Goal: Task Accomplishment & Management: Complete application form

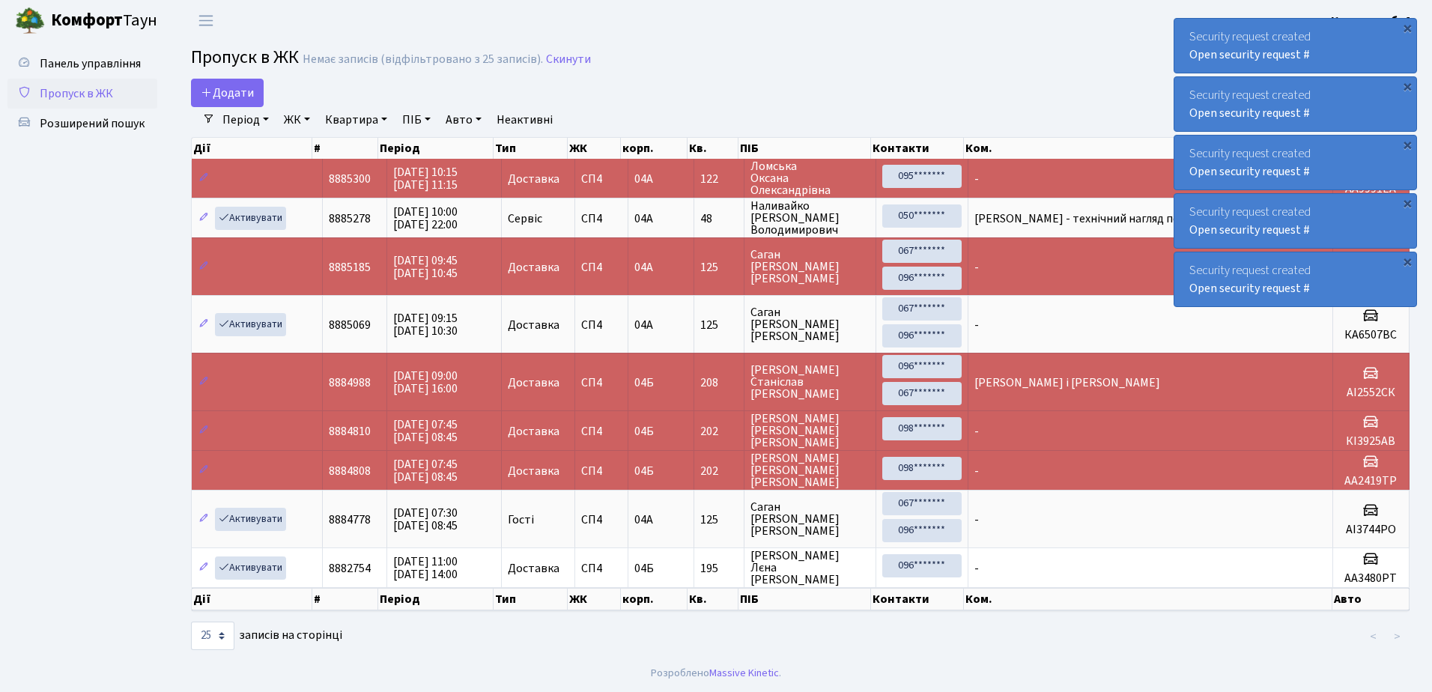
select select "25"
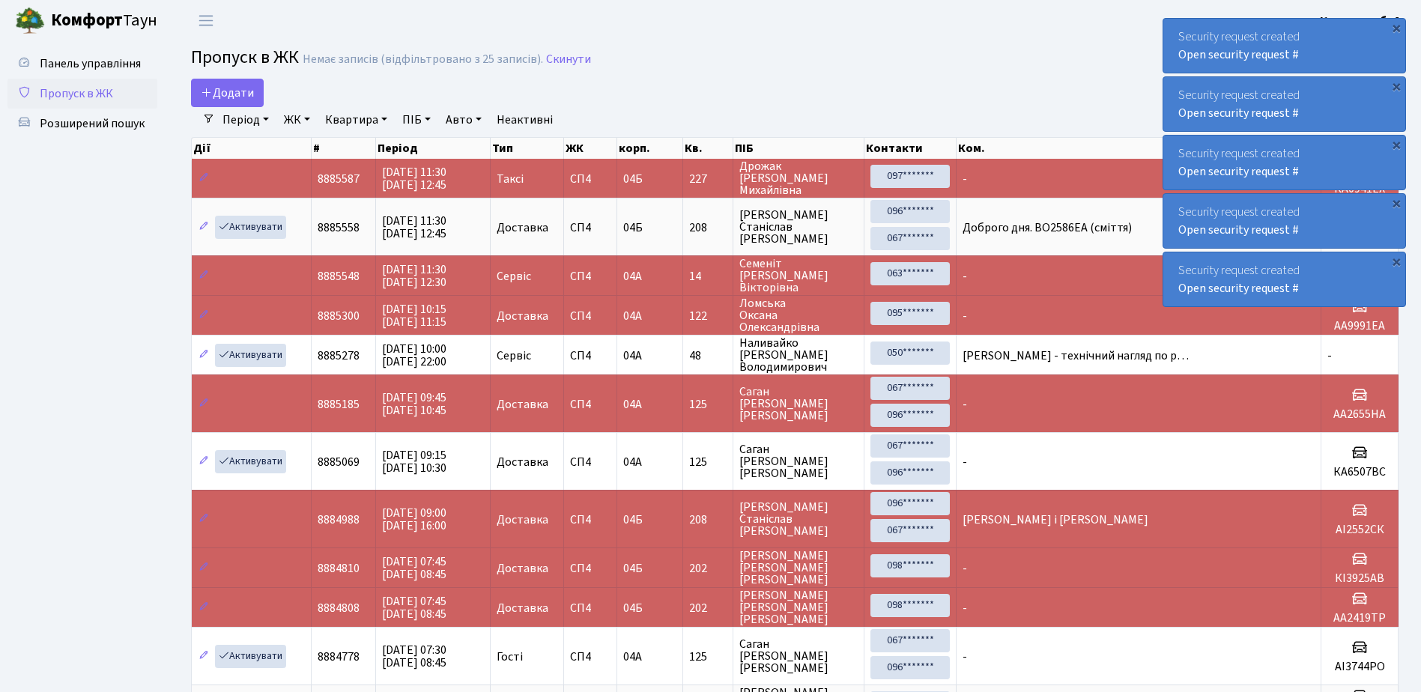
click at [90, 98] on span "Пропуск в ЖК" at bounding box center [76, 93] width 73 height 16
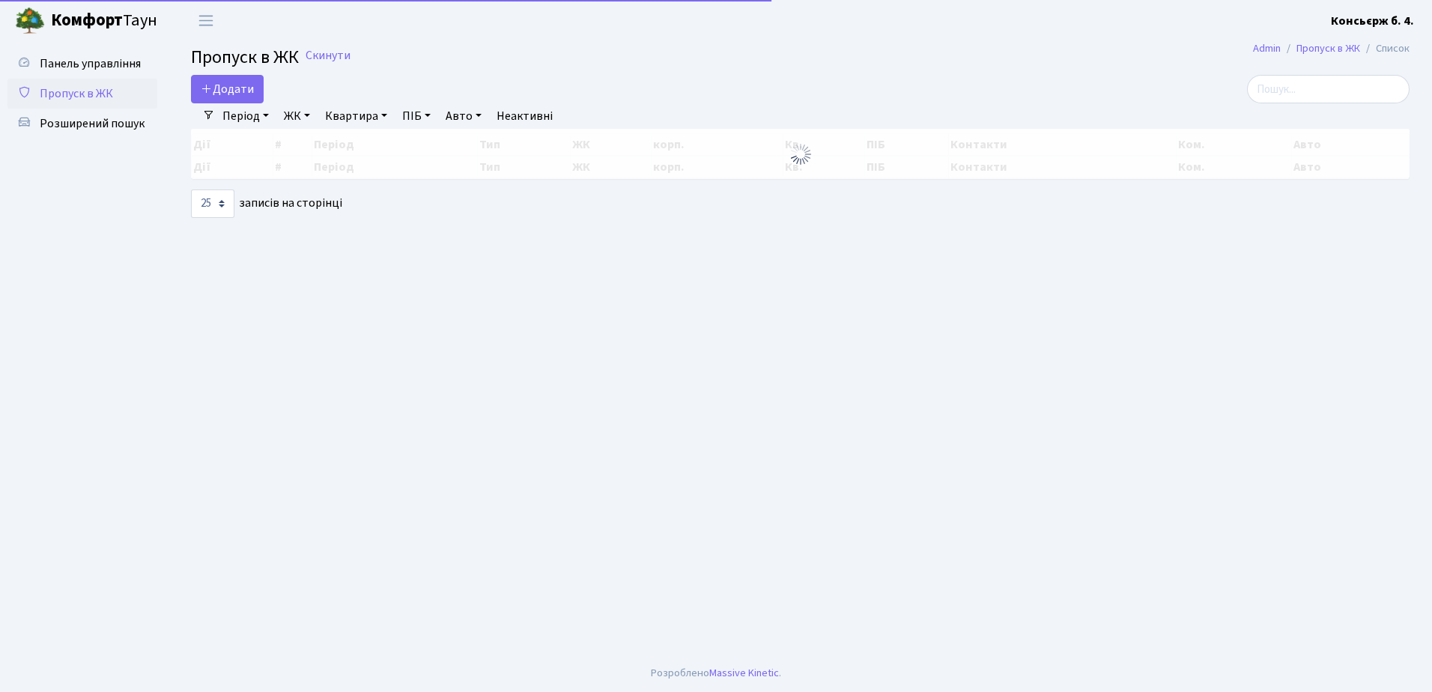
select select "25"
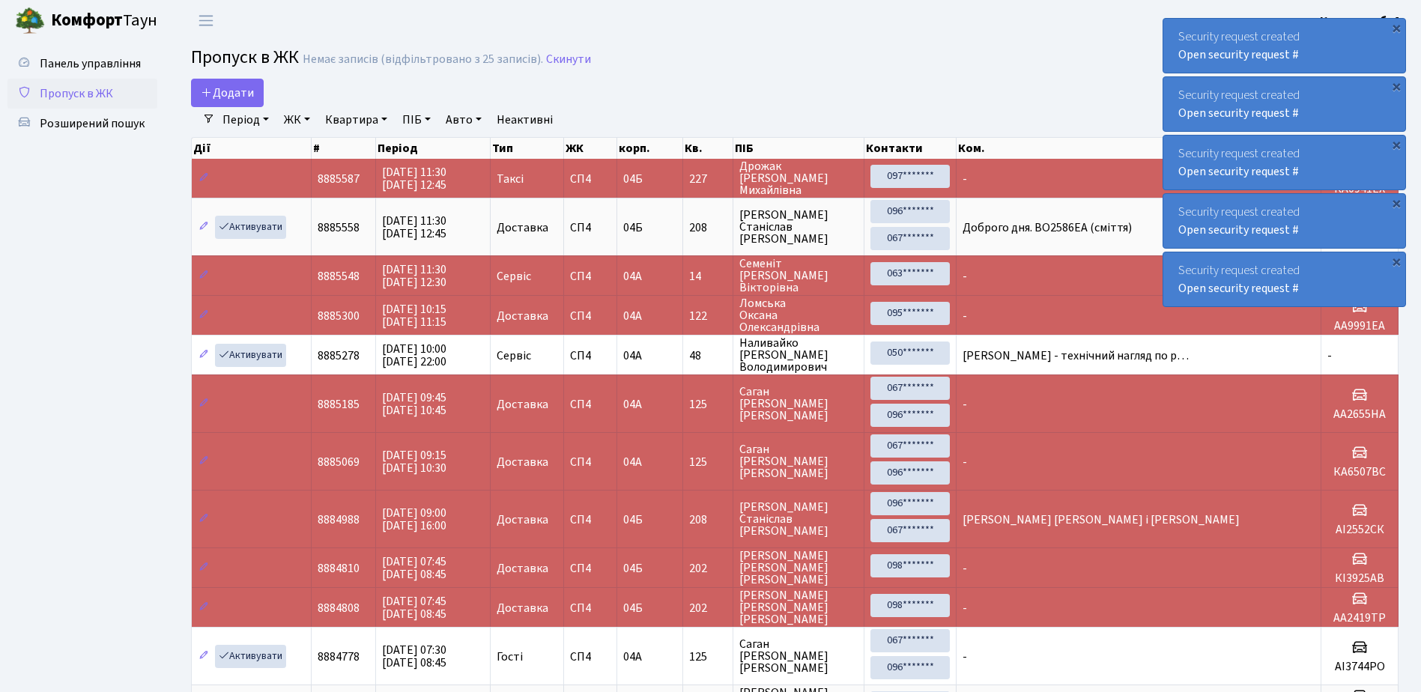
click at [221, 76] on main "Admin Пропуск в ЖК Список Пропуск в ЖК Немає записів (відфільтровано з 25 запис…" at bounding box center [795, 415] width 1252 height 748
click at [226, 85] on span "Додати" at bounding box center [227, 93] width 53 height 16
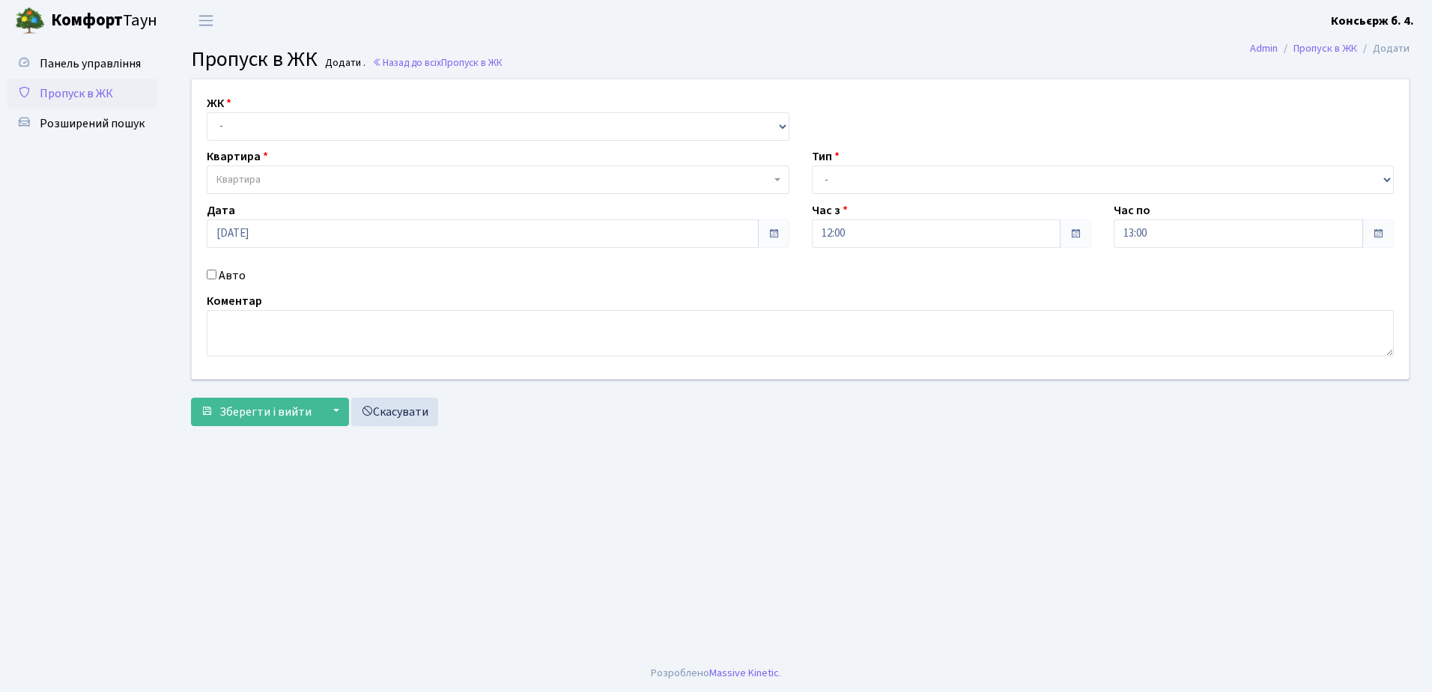
click at [66, 94] on span "Пропуск в ЖК" at bounding box center [76, 93] width 73 height 16
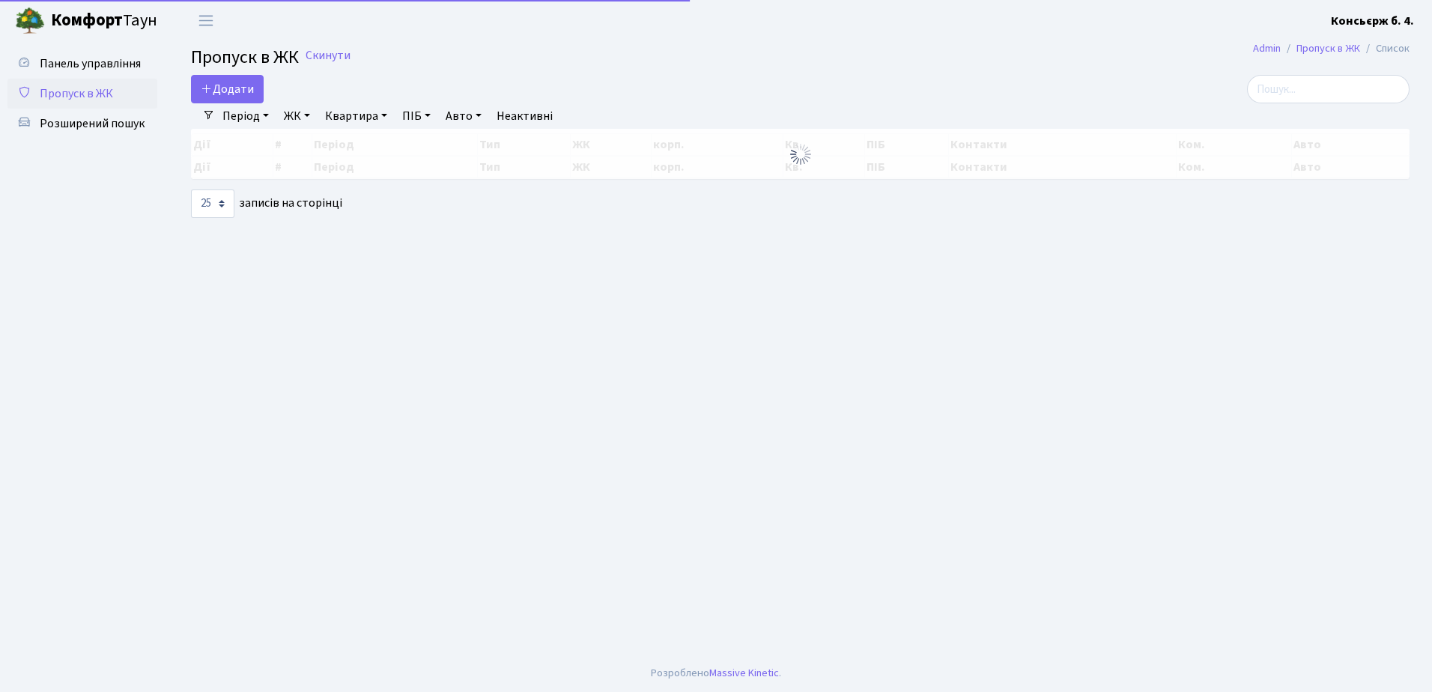
select select "25"
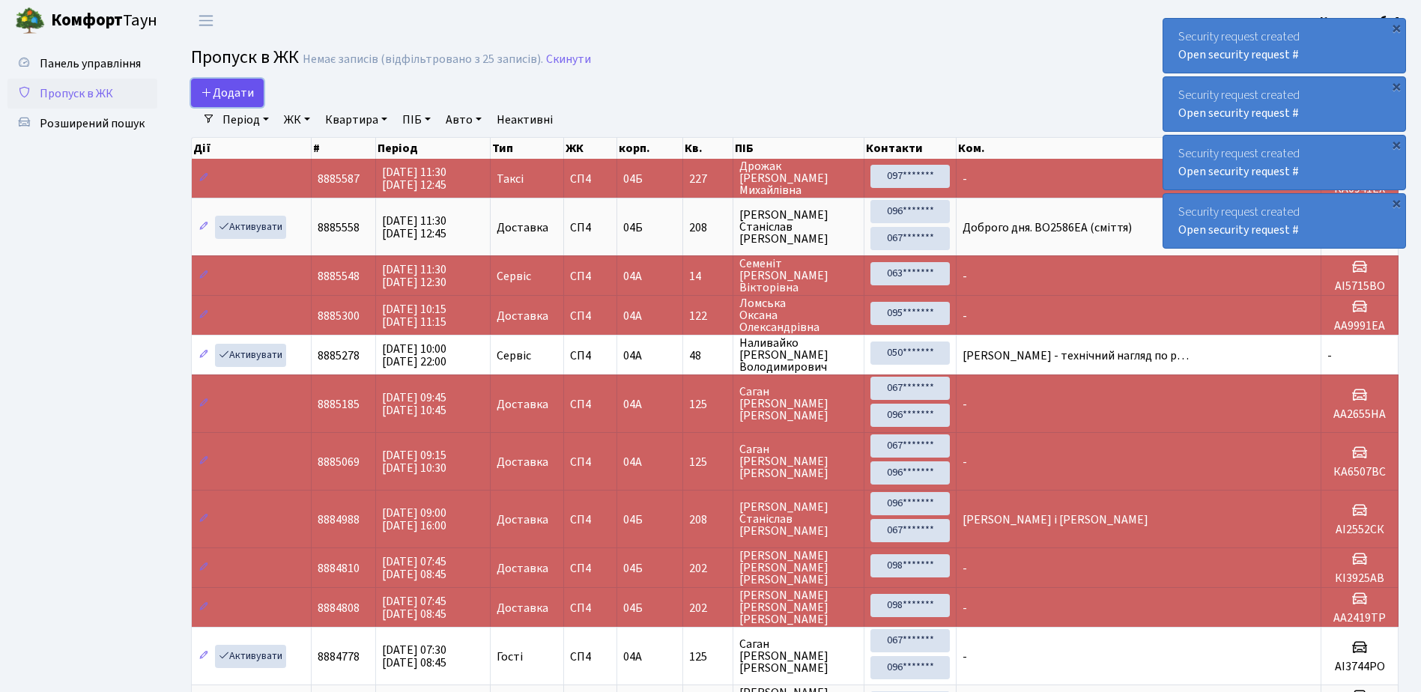
click at [236, 93] on span "Додати" at bounding box center [227, 93] width 53 height 16
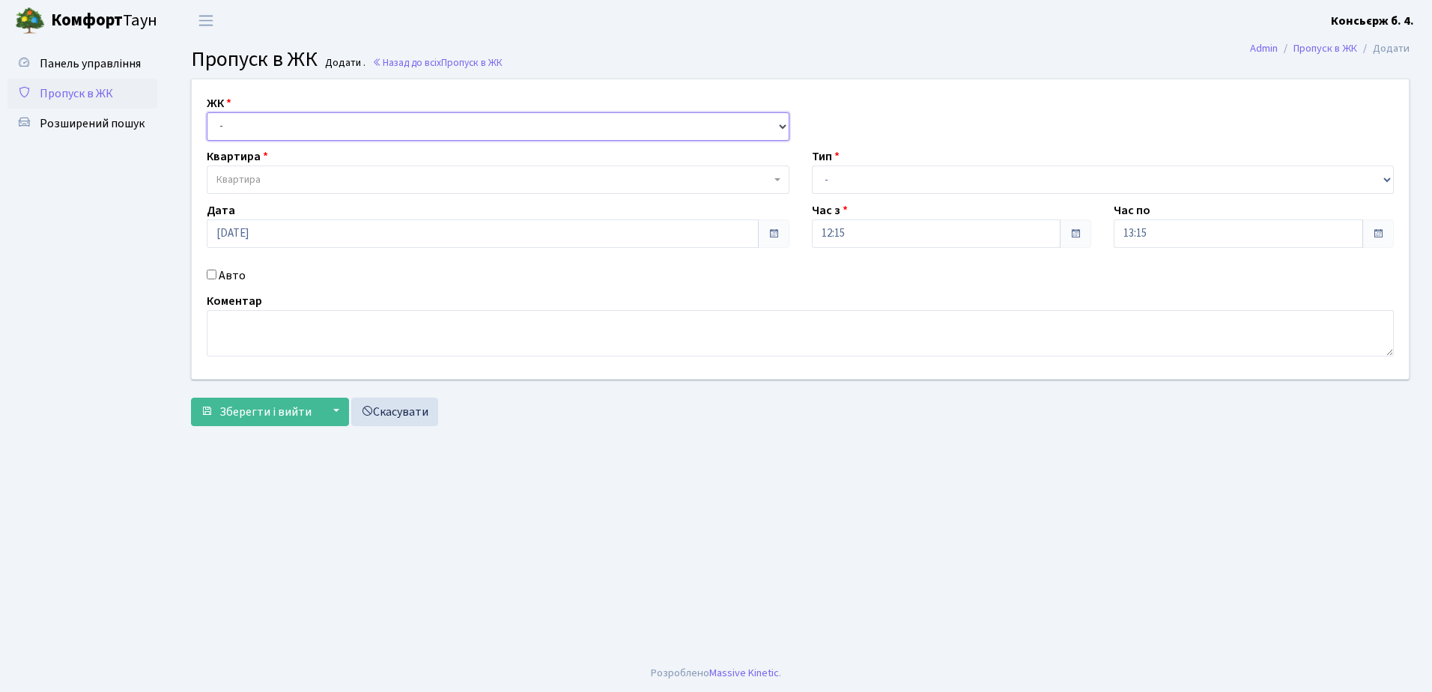
click at [295, 138] on select "- СП4, Столичне шосе, 5" at bounding box center [498, 126] width 583 height 28
click at [293, 133] on select "- СП4, Столичне шосе, 5" at bounding box center [498, 126] width 583 height 28
click at [293, 120] on select "- СП4, Столичне шосе, 5" at bounding box center [498, 126] width 583 height 28
select select "325"
click at [207, 112] on select "- СП4, Столичне шосе, 5" at bounding box center [498, 126] width 583 height 28
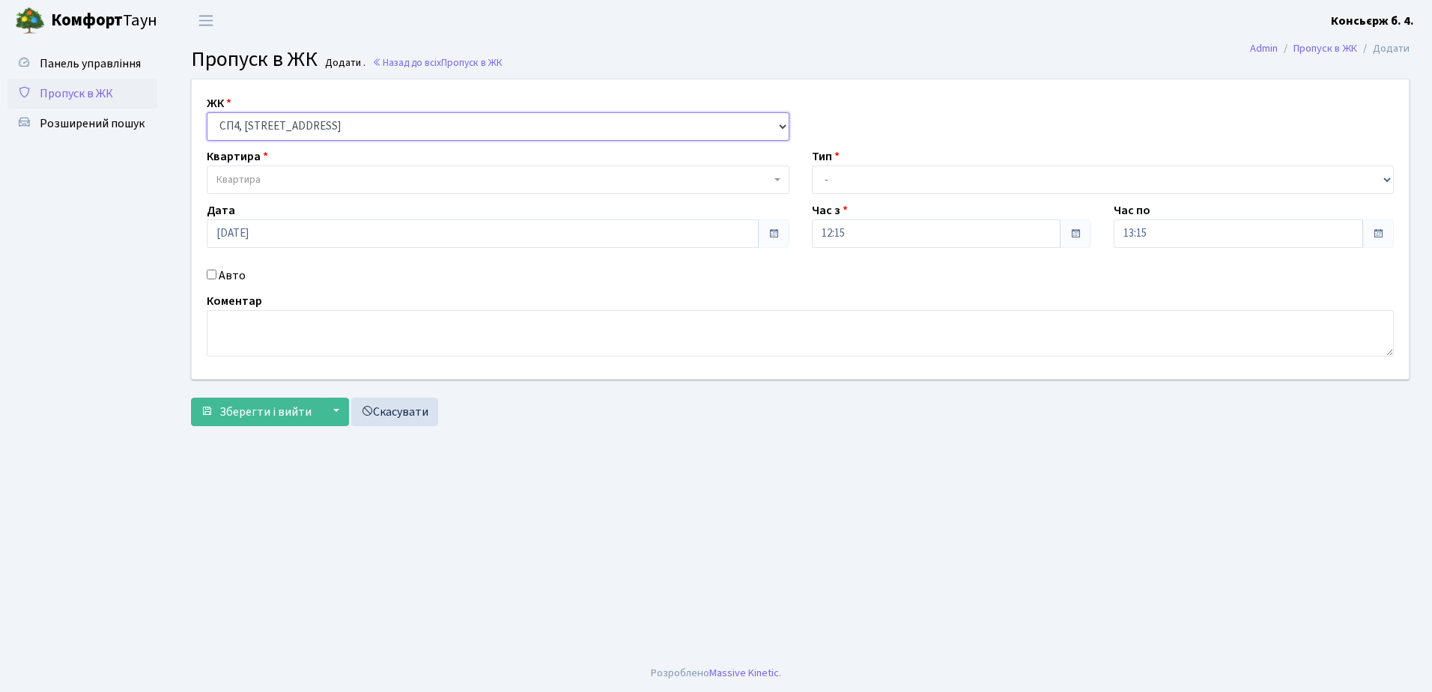
select select
click at [296, 167] on span "Квартира" at bounding box center [498, 180] width 583 height 28
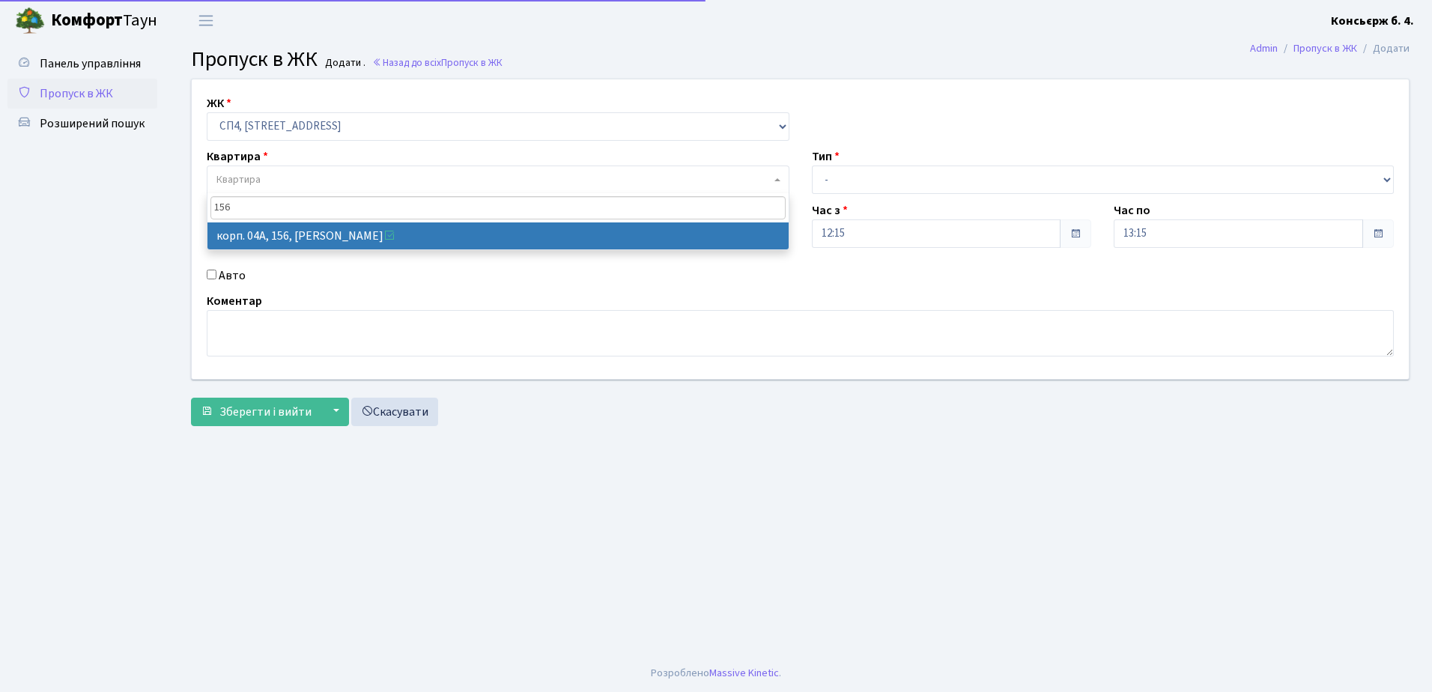
type input "156"
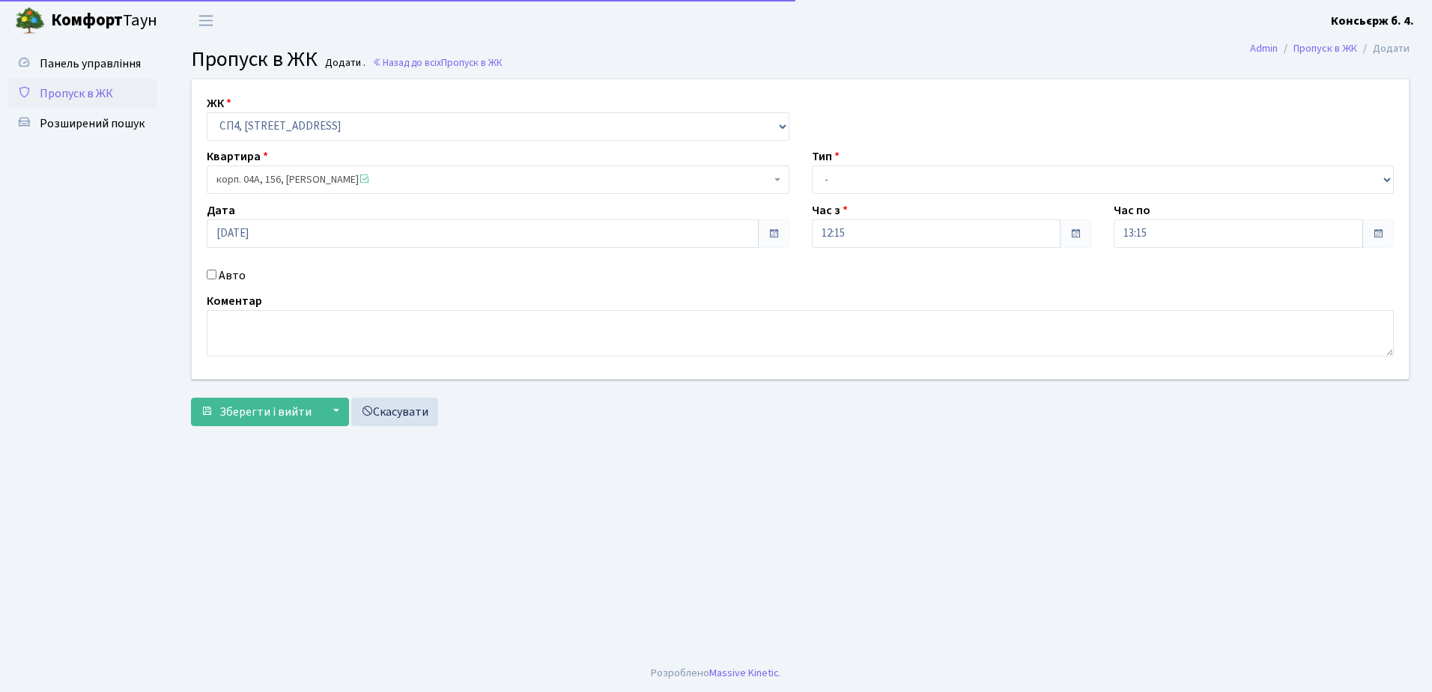
select select "21184"
click at [895, 190] on select "- Доставка Таксі Гості Сервіс" at bounding box center [1103, 180] width 583 height 28
select select "1"
click at [812, 166] on select "- Доставка Таксі Гості Сервіс" at bounding box center [1103, 180] width 583 height 28
click at [214, 276] on input "Авто" at bounding box center [212, 275] width 10 height 10
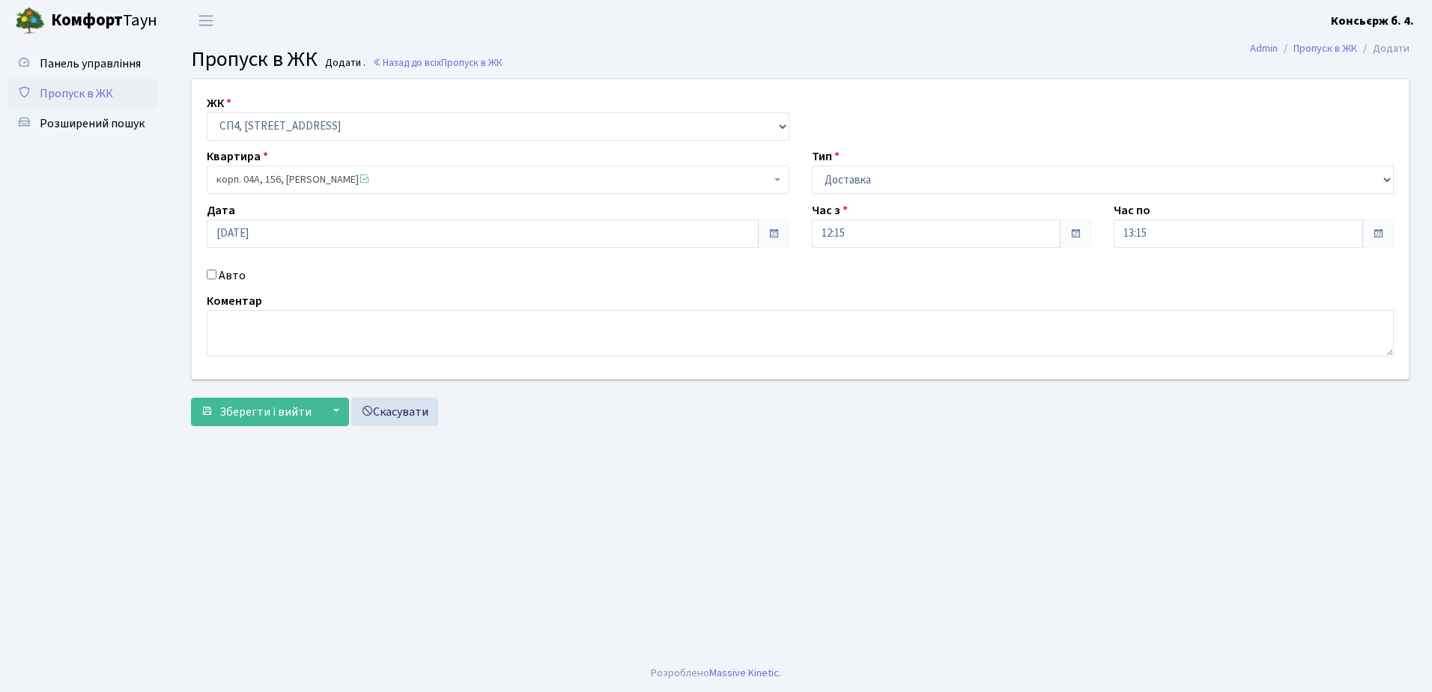
checkbox input "true"
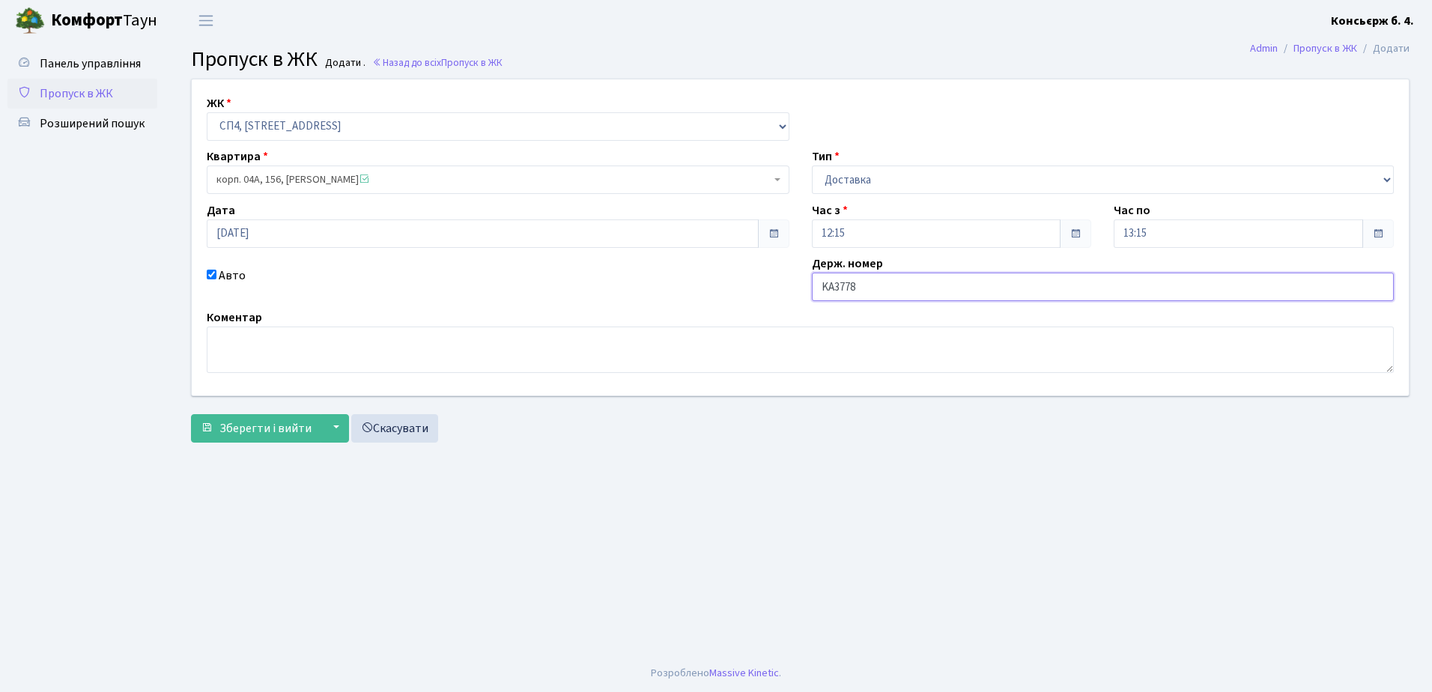
type input "KA3778HT"
click at [291, 428] on span "Зберегти і вийти" at bounding box center [265, 428] width 92 height 16
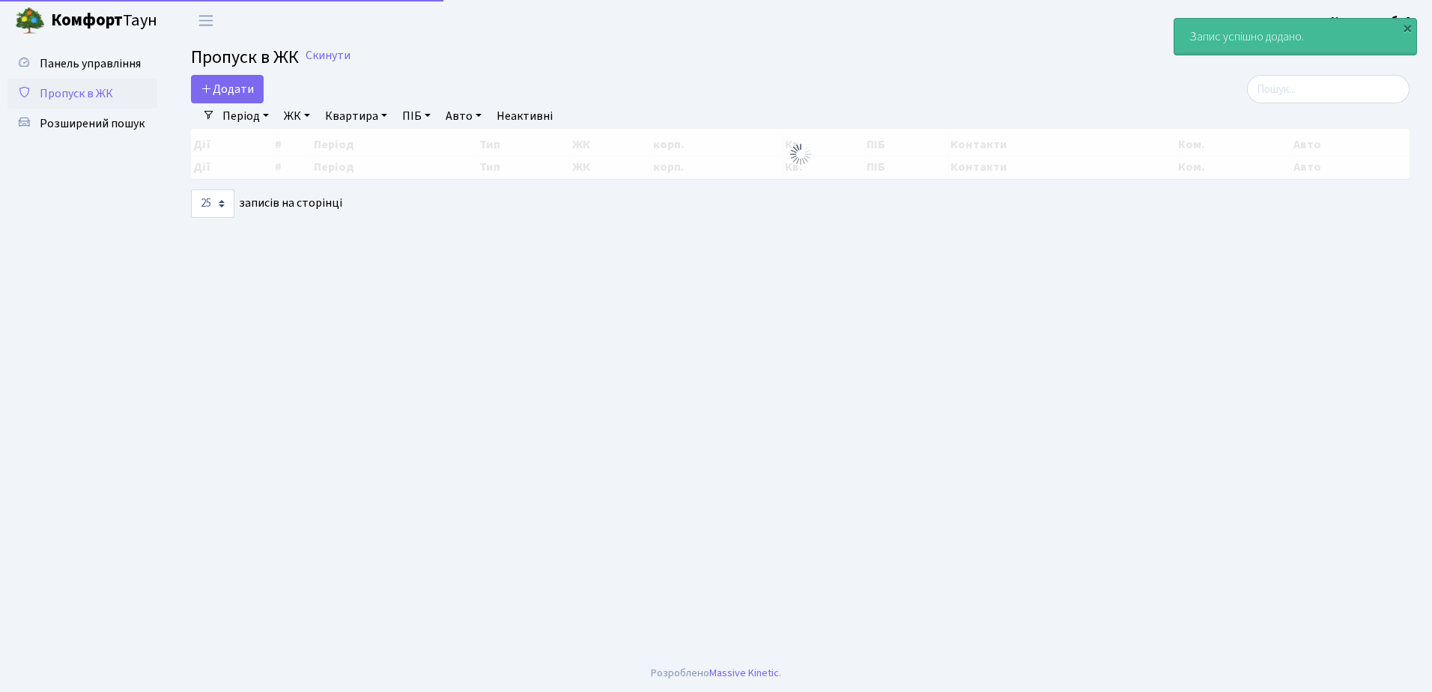
select select "25"
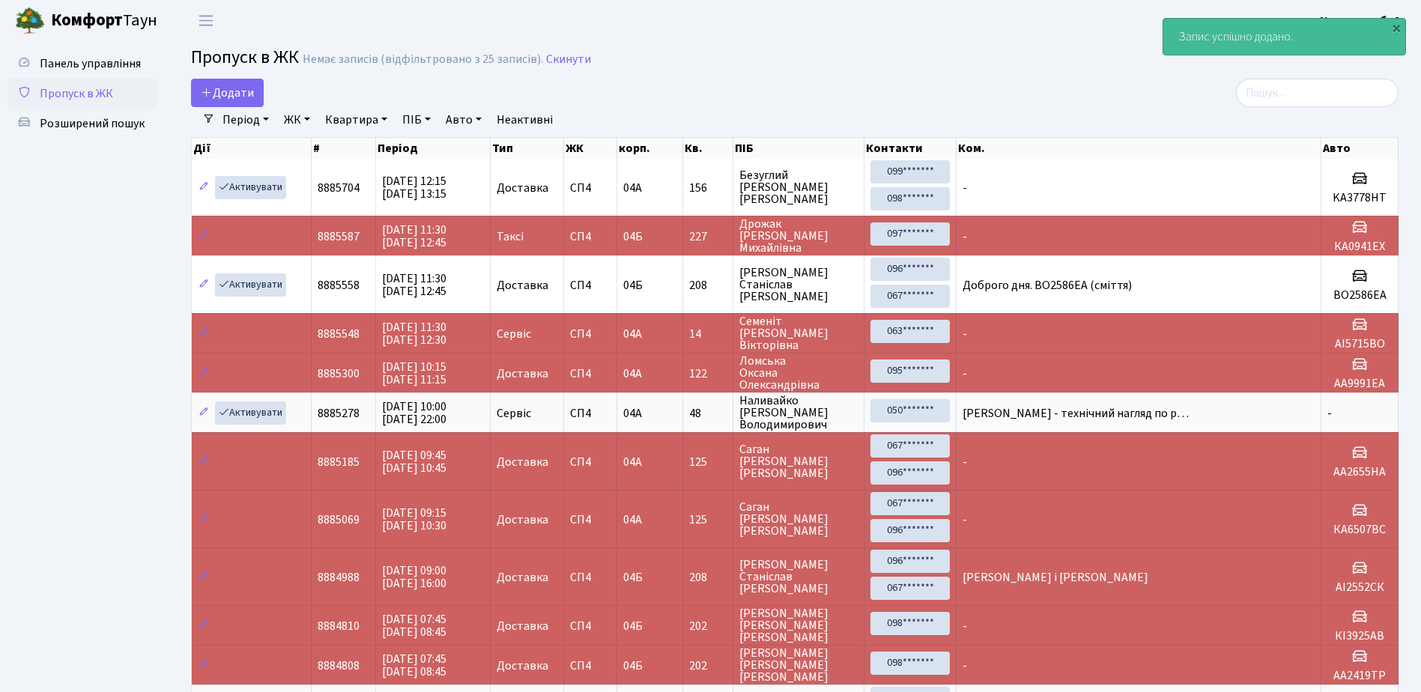
click at [112, 82] on link "Пропуск в ЖК" at bounding box center [82, 94] width 150 height 30
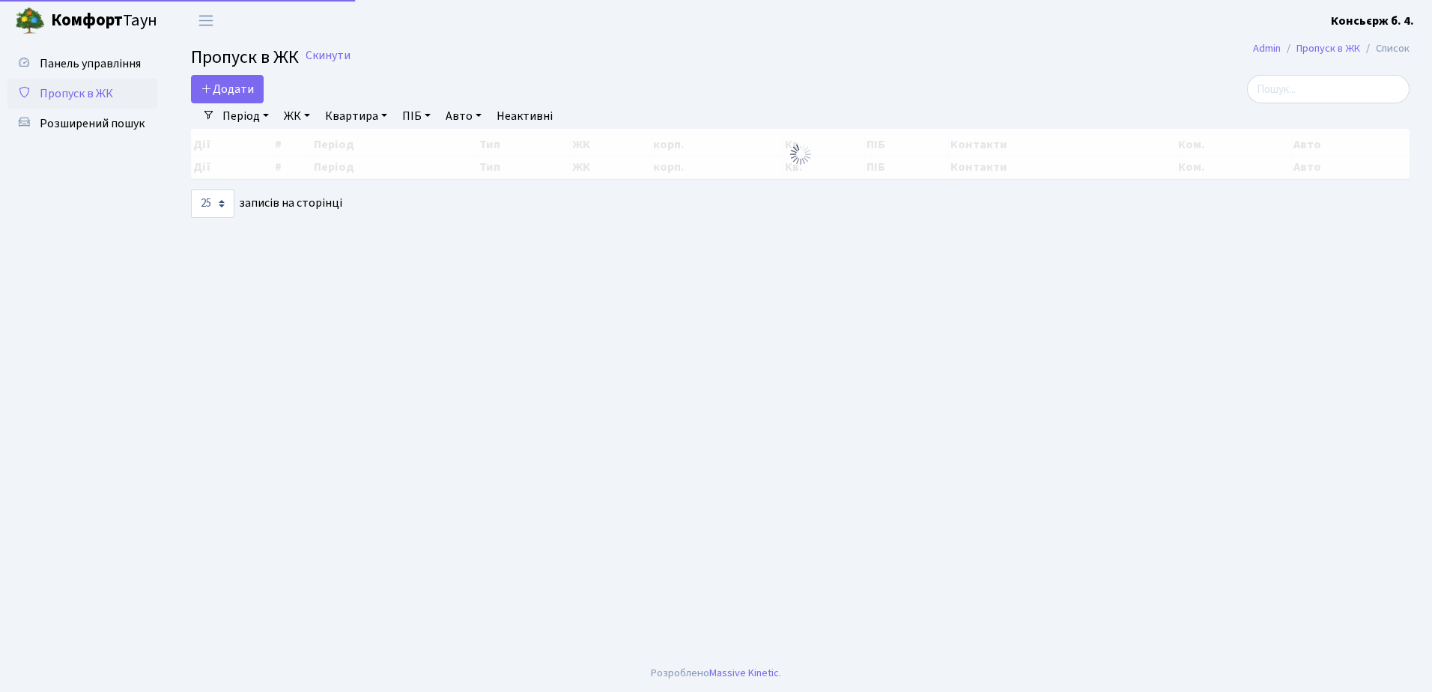
select select "25"
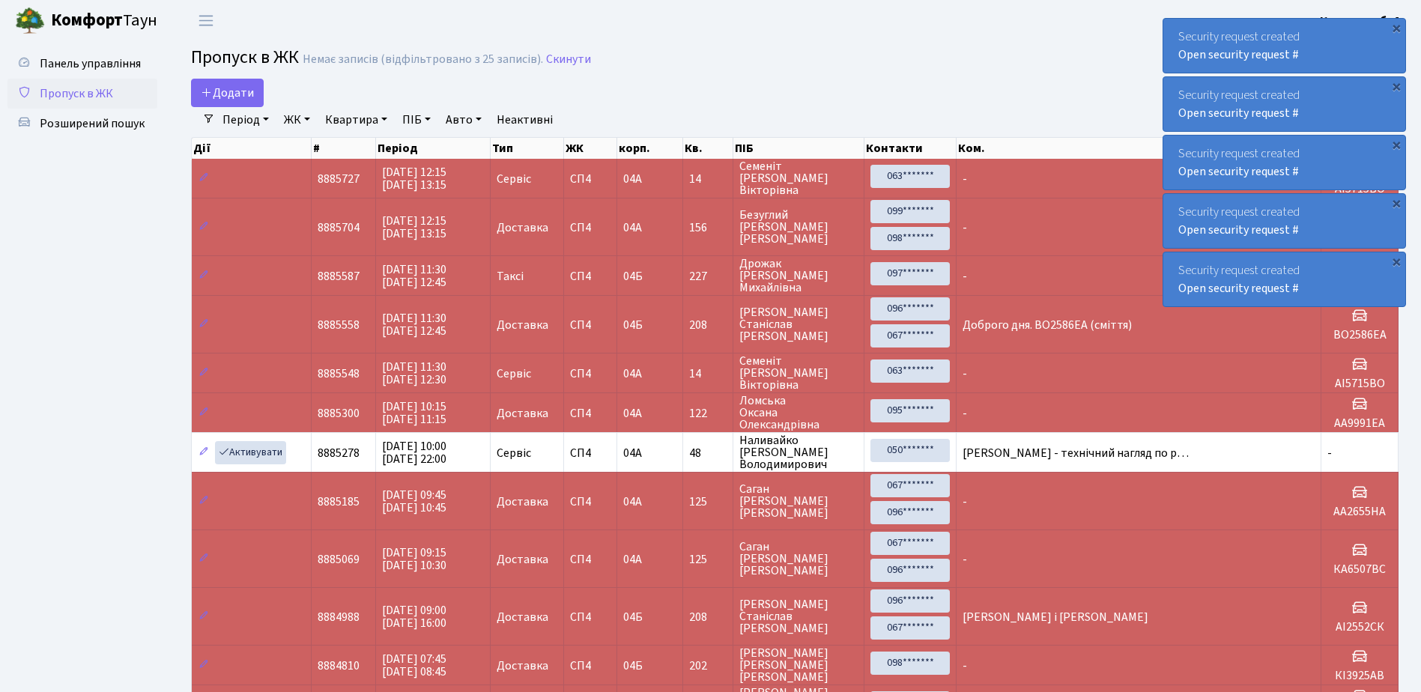
click at [85, 88] on span "Пропуск в ЖК" at bounding box center [76, 93] width 73 height 16
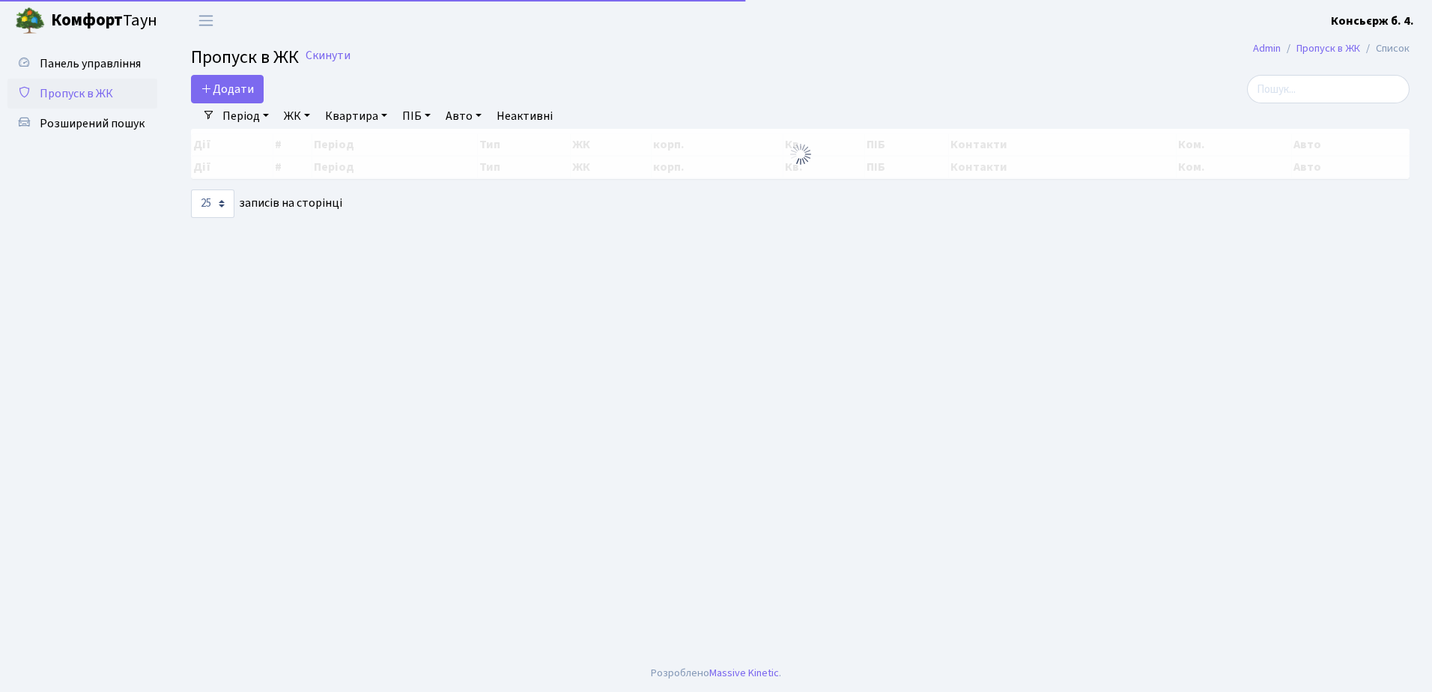
select select "25"
